Goal: Task Accomplishment & Management: Use online tool/utility

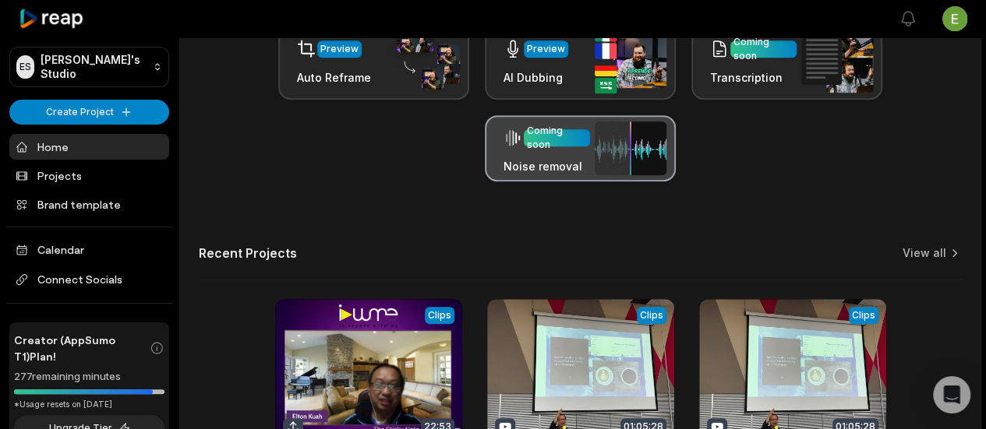
scroll to position [545, 0]
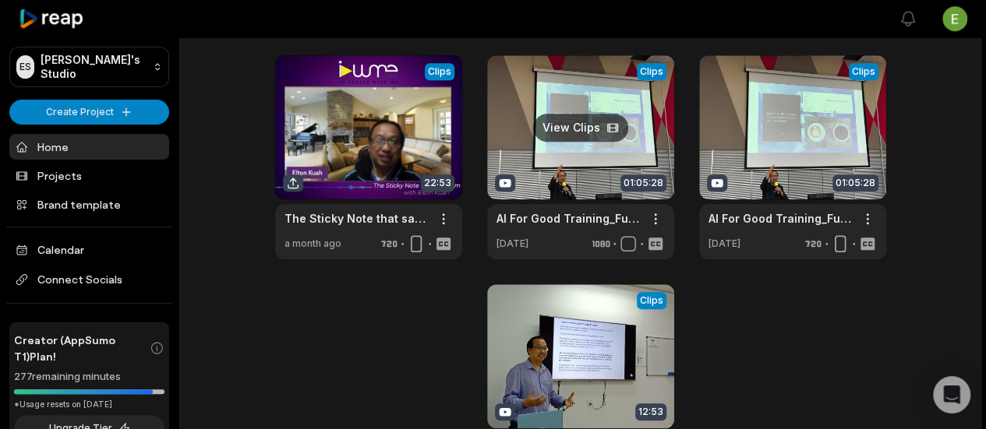
click at [592, 104] on link at bounding box center [580, 157] width 187 height 204
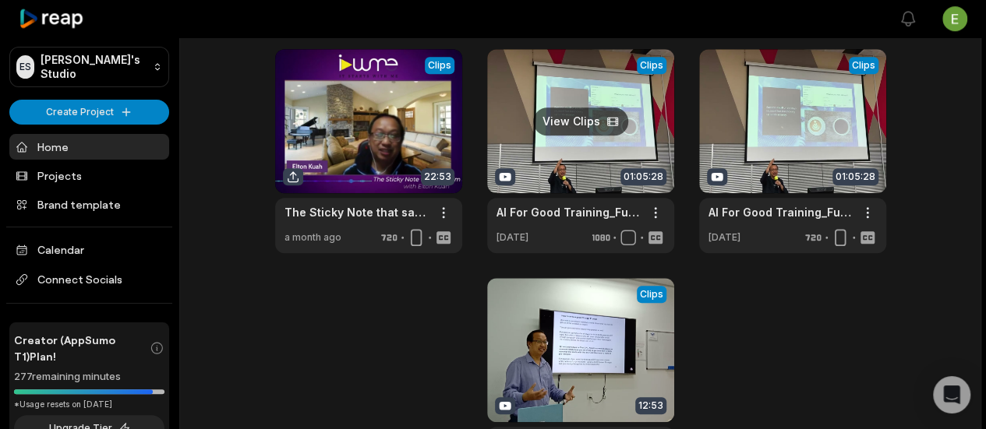
click at [587, 117] on link at bounding box center [580, 151] width 187 height 204
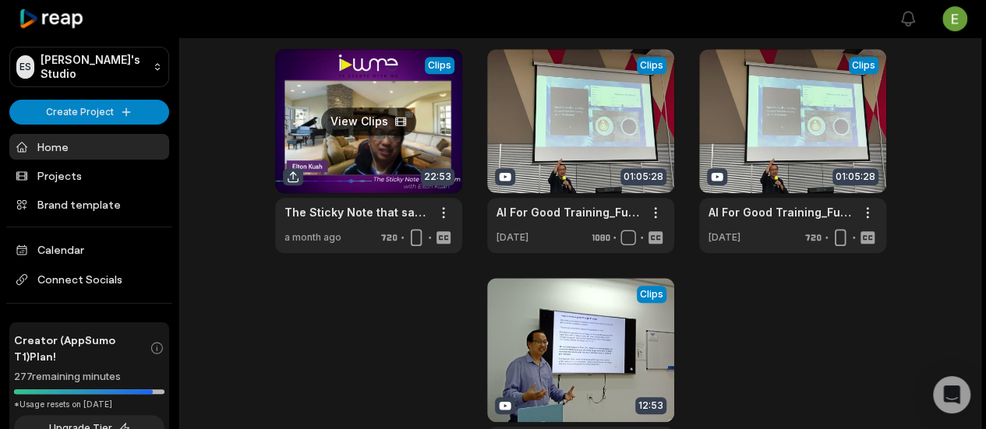
click at [389, 116] on link at bounding box center [368, 151] width 187 height 204
click at [385, 115] on link at bounding box center [368, 151] width 187 height 204
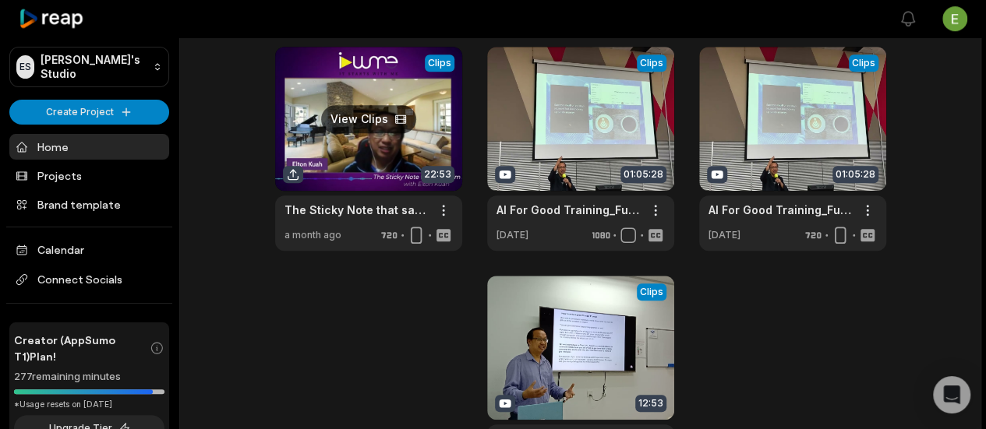
click at [380, 110] on link at bounding box center [368, 149] width 187 height 204
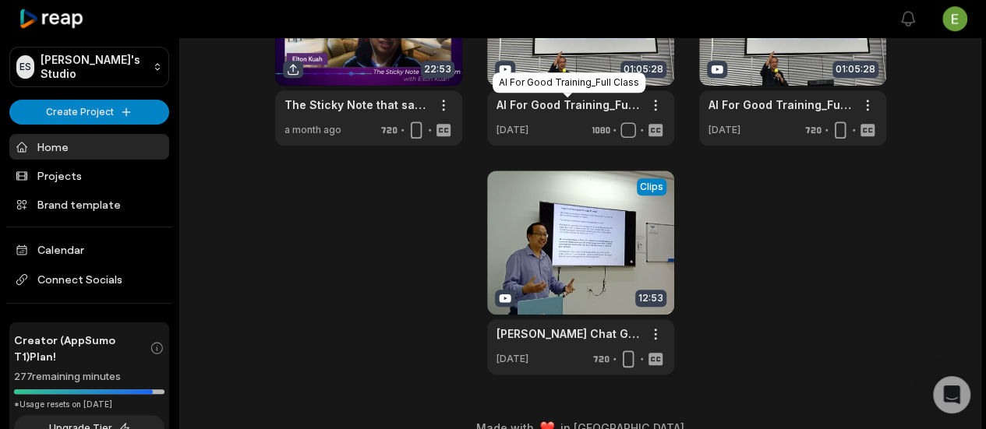
scroll to position [762, 0]
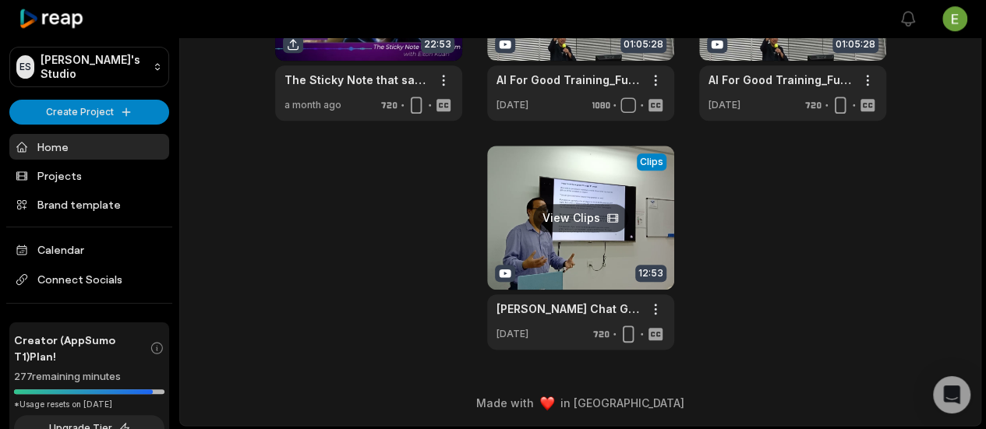
click at [566, 220] on link at bounding box center [580, 248] width 187 height 204
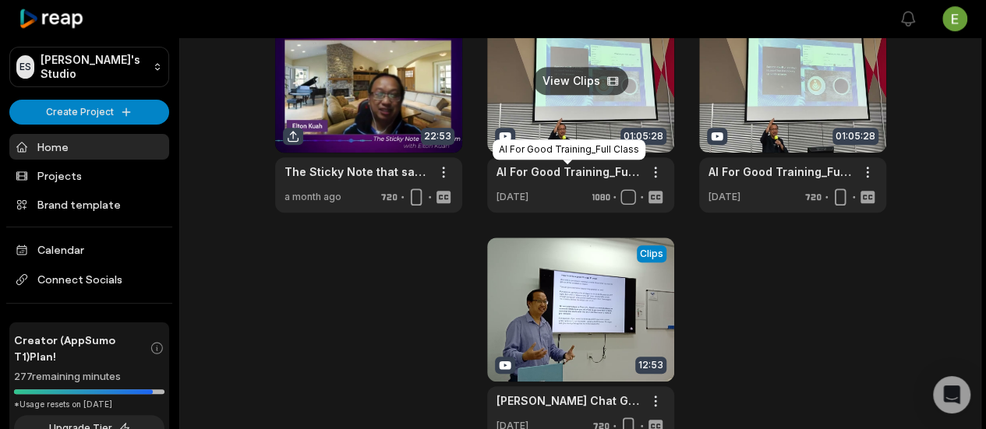
scroll to position [606, 0]
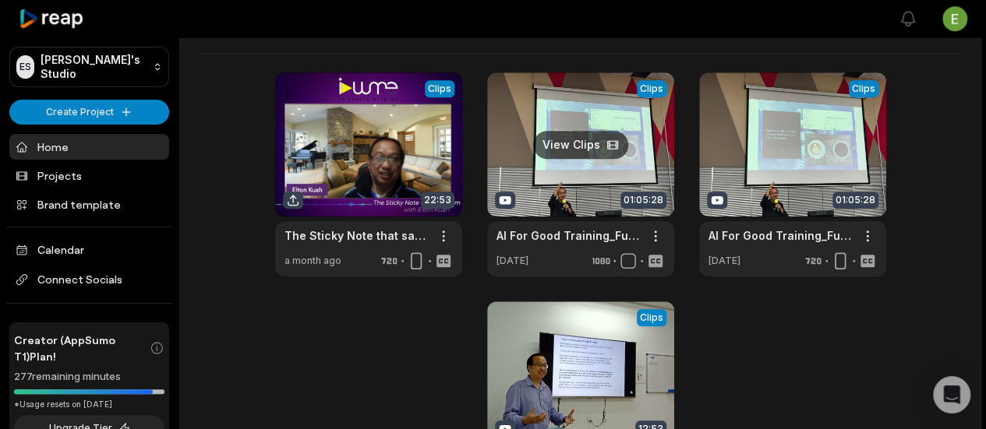
click at [566, 141] on link at bounding box center [580, 174] width 187 height 204
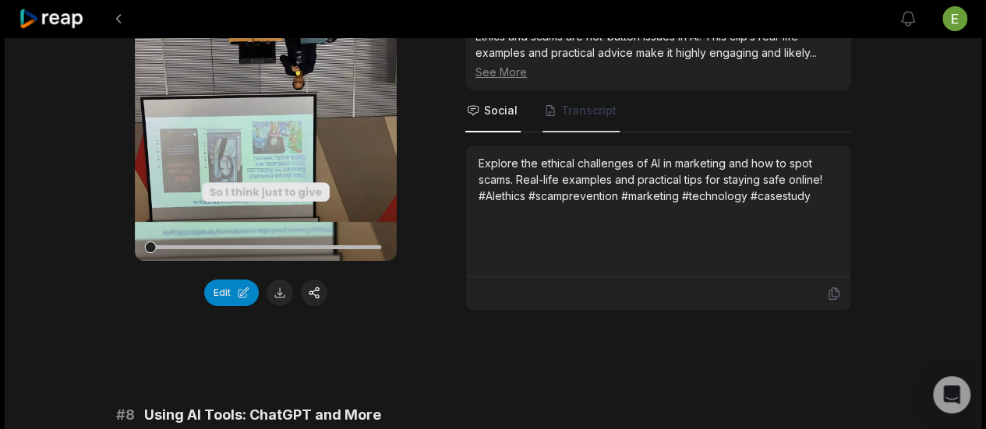
scroll to position [2883, 0]
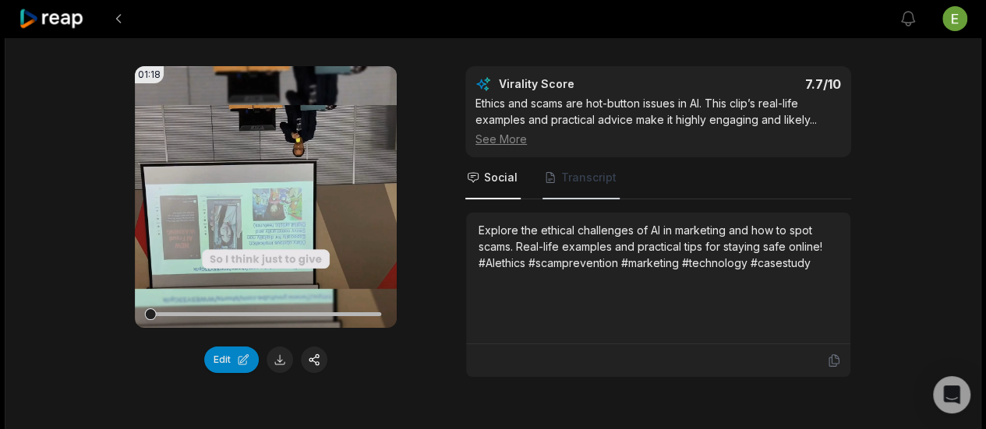
click at [565, 159] on span "Transcript" at bounding box center [580, 178] width 77 height 42
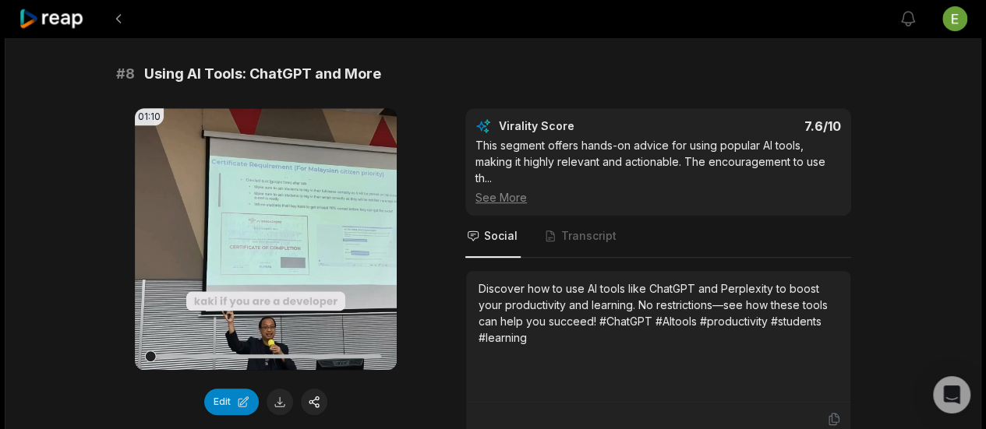
scroll to position [3272, 0]
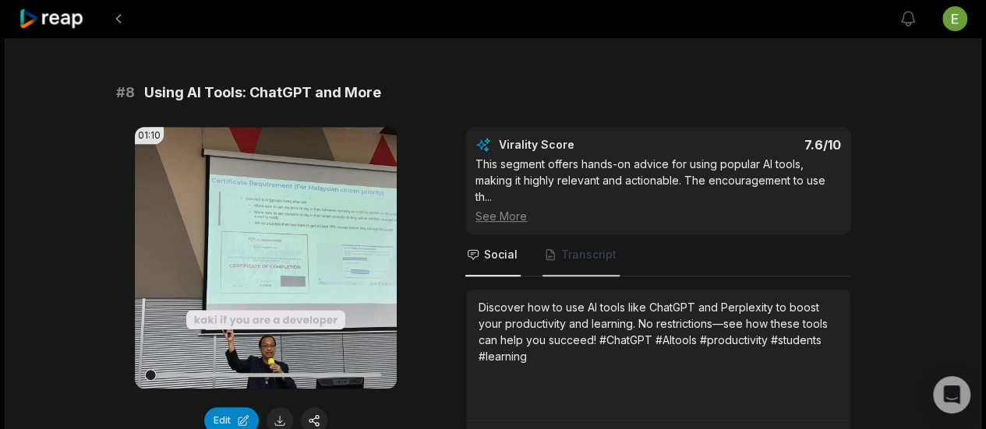
click at [572, 234] on span "Transcript" at bounding box center [580, 255] width 77 height 42
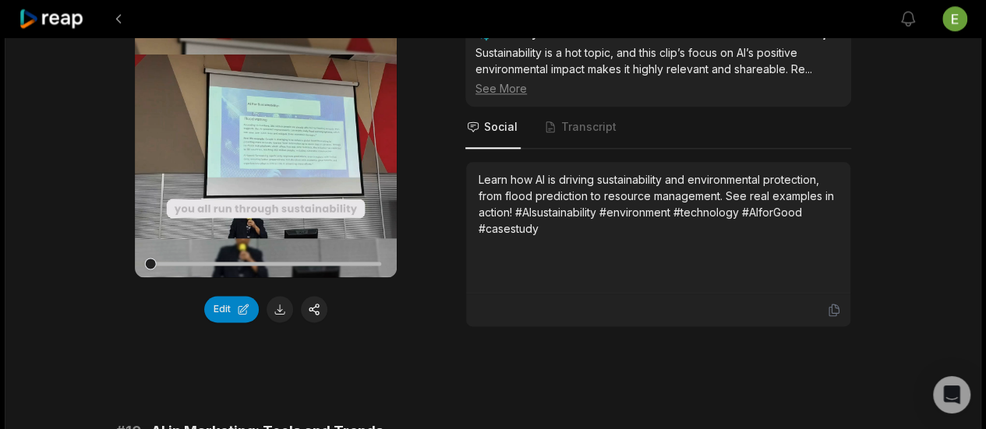
scroll to position [3895, 0]
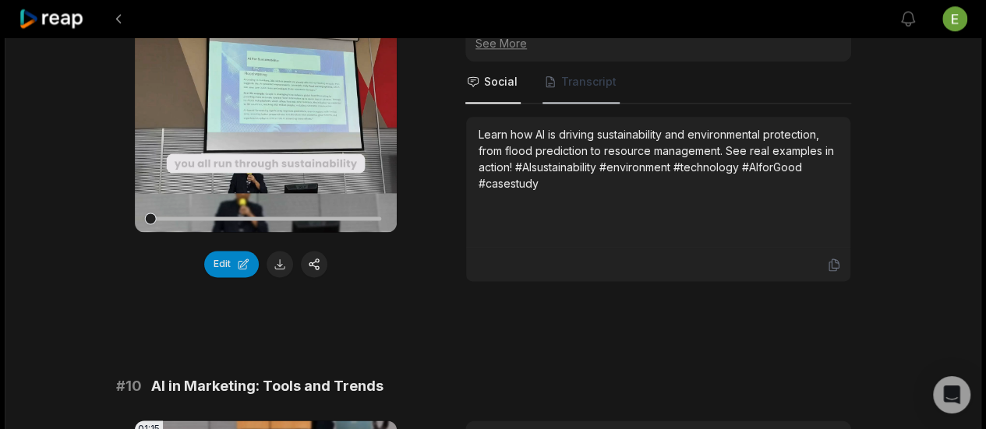
click at [559, 86] on span "Transcript" at bounding box center [580, 83] width 77 height 42
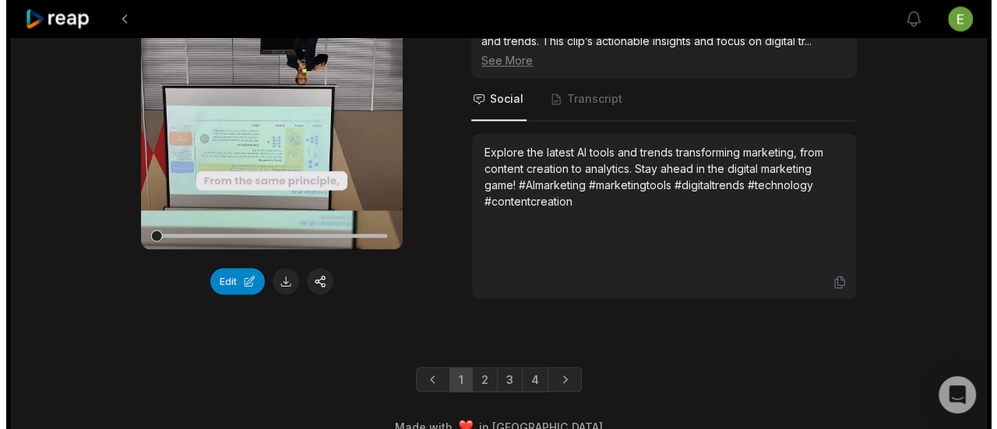
scroll to position [4340, 0]
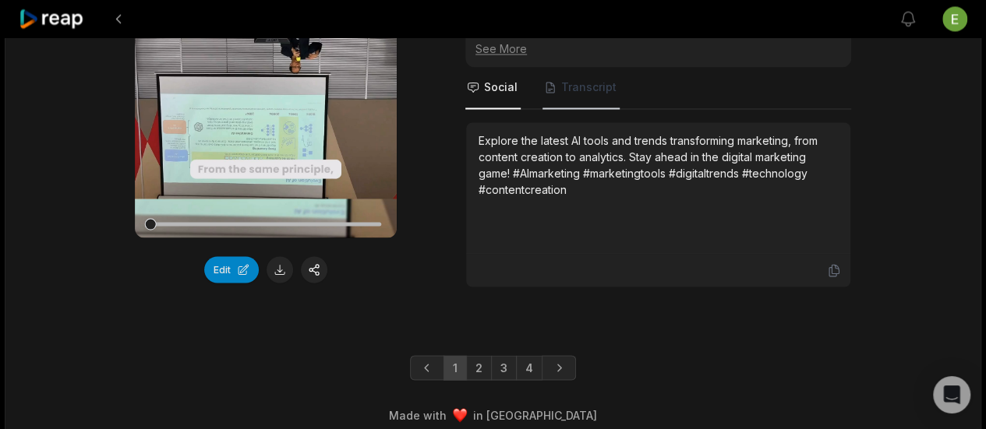
click at [553, 81] on icon "Tabs" at bounding box center [550, 87] width 12 height 12
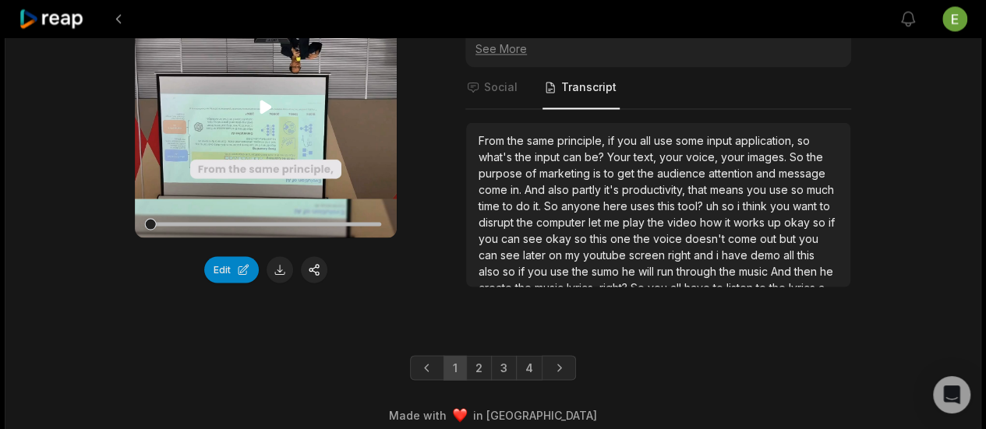
click at [156, 218] on div at bounding box center [151, 224] width 12 height 12
click at [270, 100] on icon at bounding box center [266, 106] width 12 height 13
click at [188, 164] on video "Your browser does not support mp4 format." at bounding box center [266, 107] width 262 height 262
click at [474, 83] on span "Social" at bounding box center [492, 88] width 55 height 42
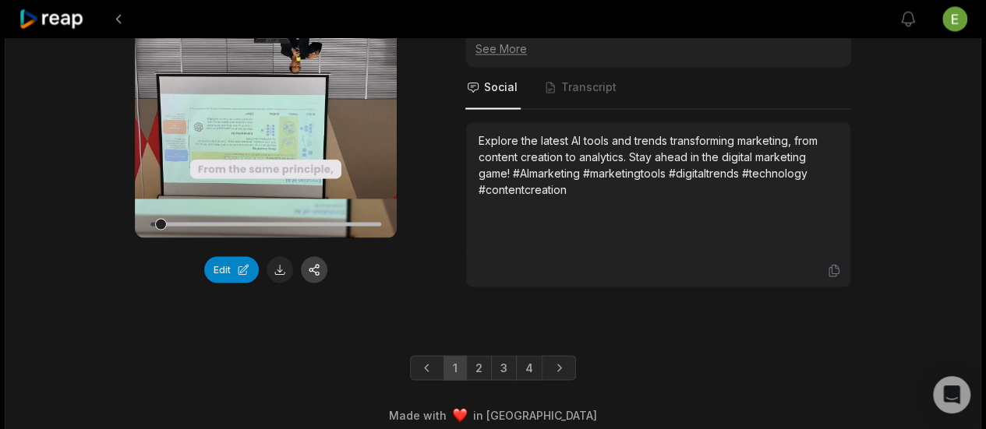
click at [305, 259] on button "button" at bounding box center [314, 269] width 26 height 26
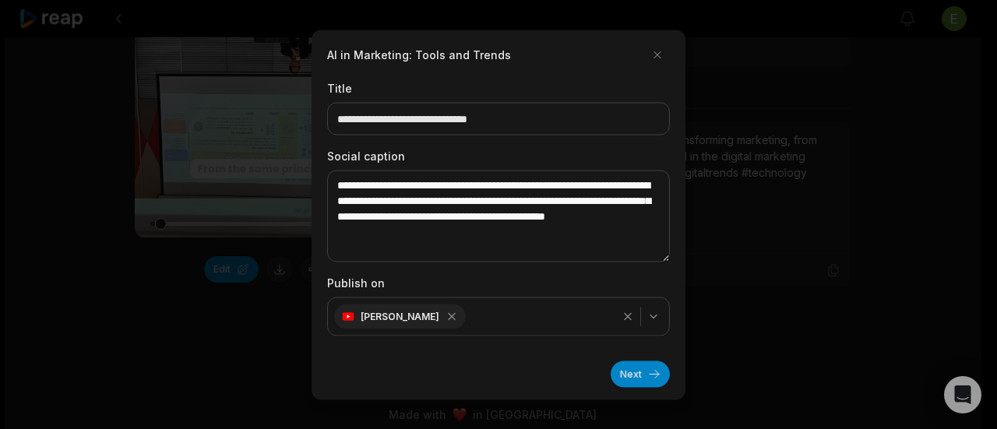
scroll to position [73, 0]
click at [647, 58] on button "button" at bounding box center [657, 54] width 25 height 25
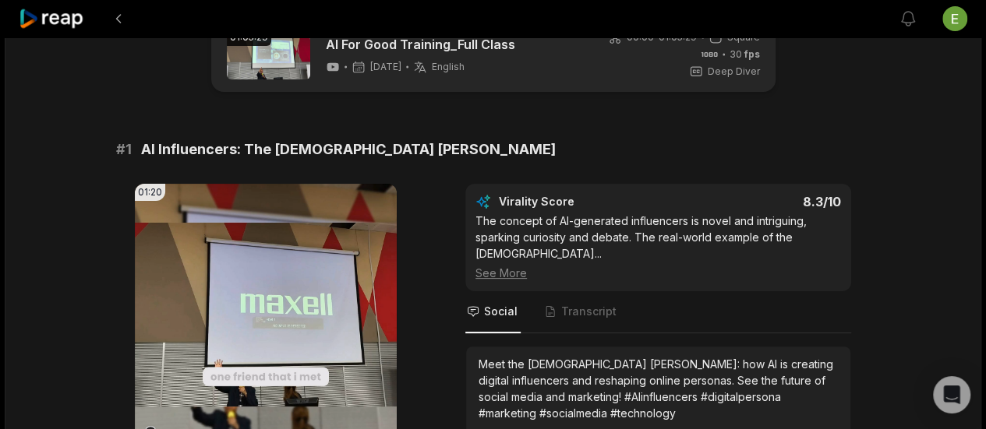
scroll to position [0, 0]
